Goal: Task Accomplishment & Management: Complete application form

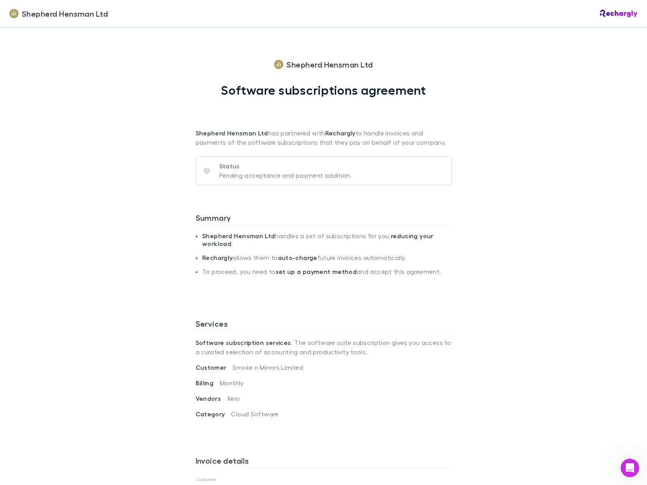
scroll to position [0, 0]
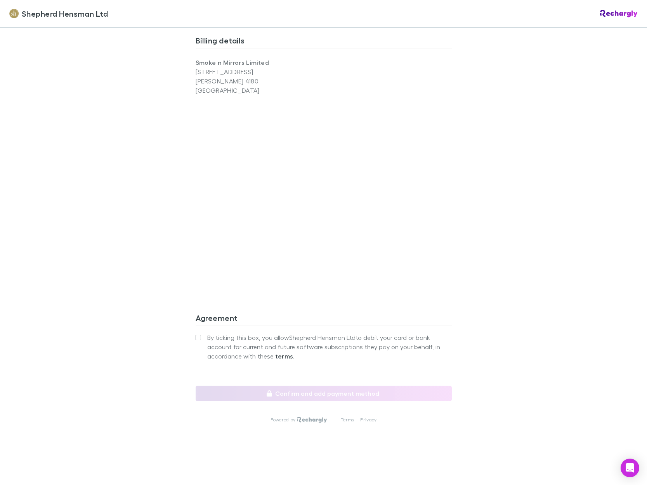
scroll to position [525, 0]
click at [203, 339] on label "By ticking this box, you allow Shepherd Hensman Ltd to debit your card or bank …" at bounding box center [324, 347] width 256 height 28
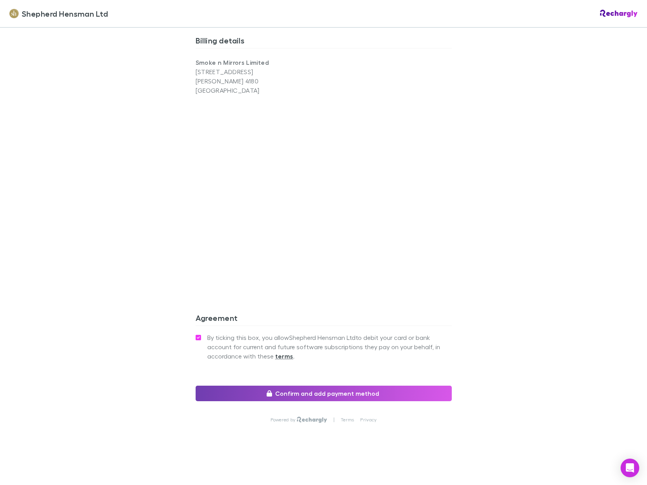
click at [301, 391] on button "Confirm and add payment method" at bounding box center [324, 394] width 256 height 16
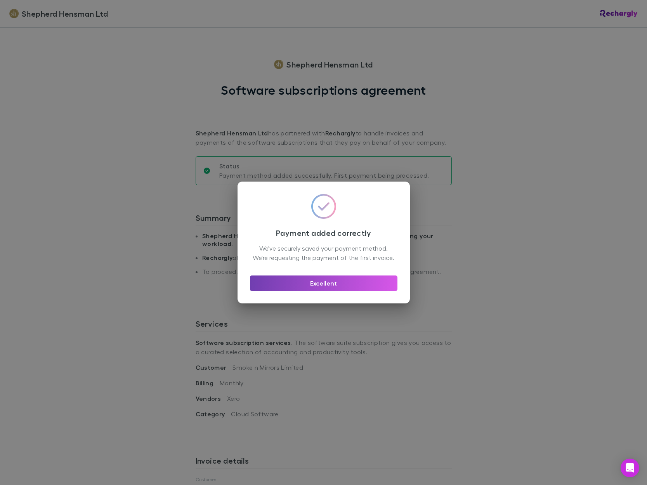
click at [326, 288] on button "Excellent" at bounding box center [324, 284] width 148 height 16
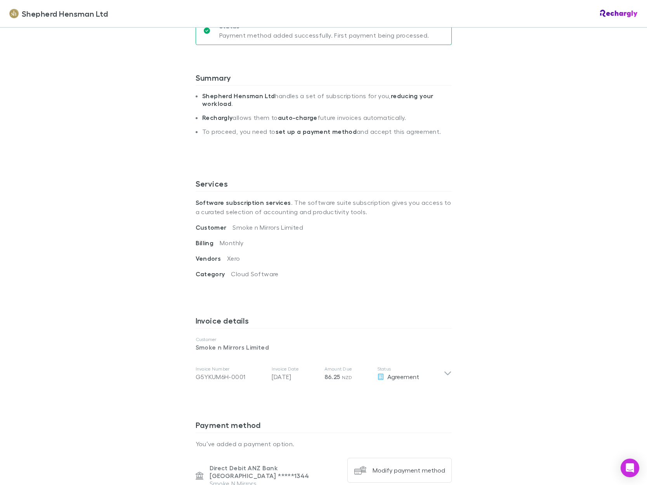
scroll to position [352, 0]
